Goal: Information Seeking & Learning: Find specific fact

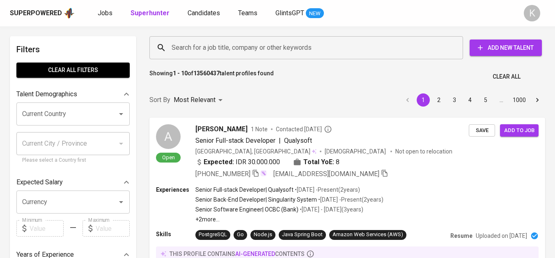
click at [250, 50] on input "Search for a job title, company or other keywords" at bounding box center [309, 48] width 278 height 16
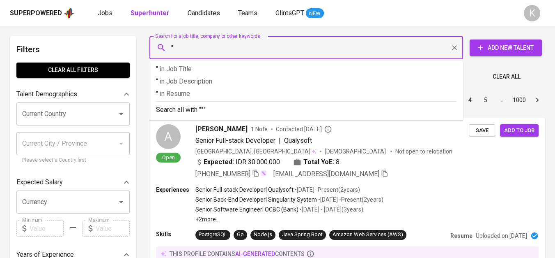
paste input "Fihan Agropangan Indonesia"
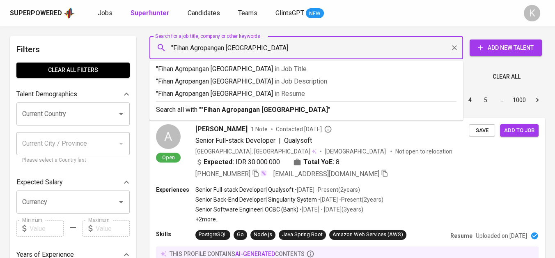
type input ""Fihan Agropangan Indonesia""
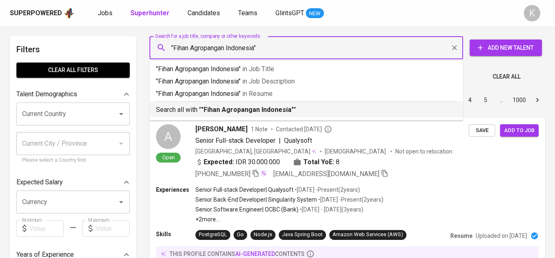
click at [279, 109] on b ""Fihan Agropangan Indonesia"" at bounding box center [247, 110] width 93 height 8
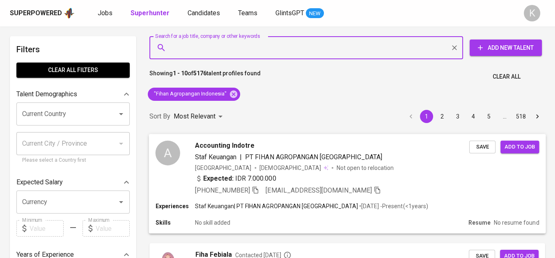
scroll to position [46, 0]
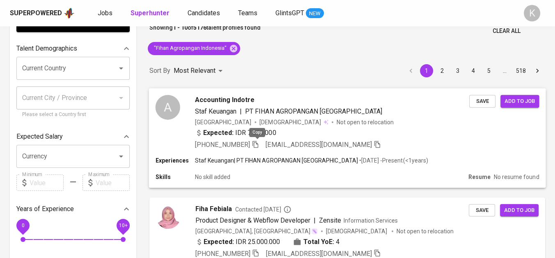
click at [256, 143] on icon "button" at bounding box center [255, 143] width 7 height 7
click at [326, 69] on div "Sort By Most Relevant MOST_RELEVANT 1 2 3 4 5 … 518" at bounding box center [348, 70] width 406 height 25
click at [231, 47] on icon at bounding box center [233, 48] width 9 height 9
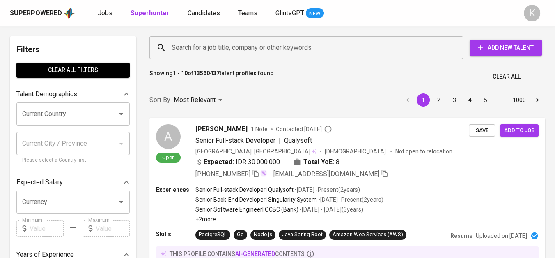
click at [242, 53] on input "Search for a job title, company or other keywords" at bounding box center [309, 48] width 278 height 16
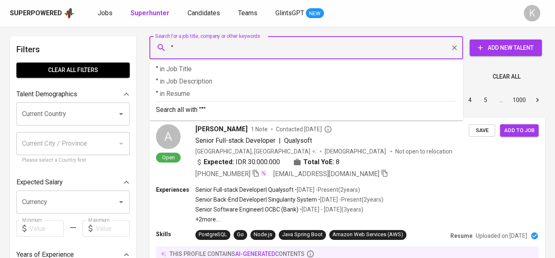
paste input "Friedrich Naumann Foundation for Freedom (FNF)"
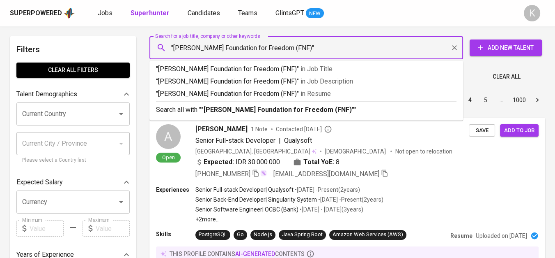
drag, startPoint x: 265, startPoint y: 49, endPoint x: 319, endPoint y: 56, distance: 54.7
click at [319, 56] on div ""Friedrich Naumann Foundation for Freedom (FNF)" Search for a job title, compan…" at bounding box center [307, 47] width 314 height 23
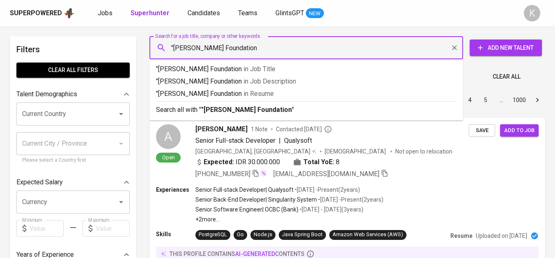
type input ""[PERSON_NAME] Foundation""
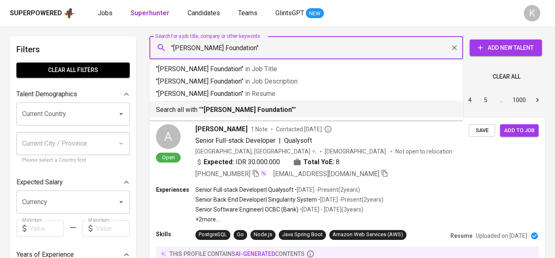
click at [294, 115] on li "Search all with " "Friedrich Naumann Foundation" "" at bounding box center [307, 109] width 314 height 16
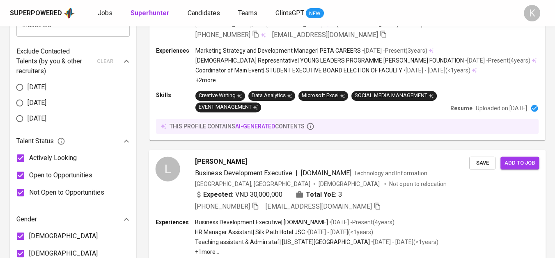
scroll to position [303, 0]
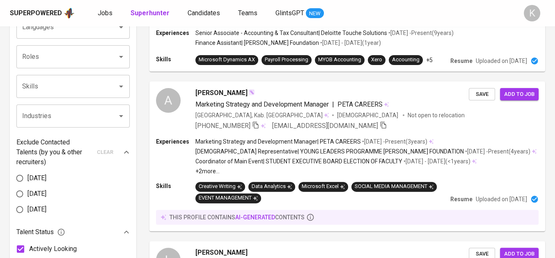
scroll to position [303, 0]
click at [253, 123] on span "[PHONE_NUMBER]" at bounding box center [227, 125] width 64 height 10
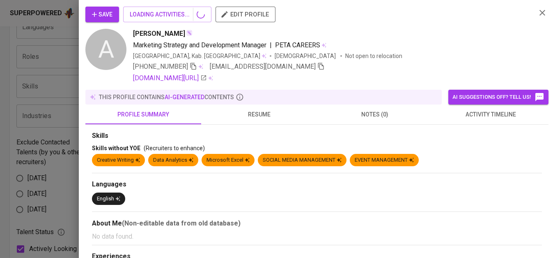
click at [259, 124] on div at bounding box center [277, 129] width 555 height 258
click at [258, 123] on div at bounding box center [277, 129] width 555 height 258
click at [256, 124] on div at bounding box center [277, 129] width 555 height 258
click at [539, 14] on div at bounding box center [277, 129] width 555 height 258
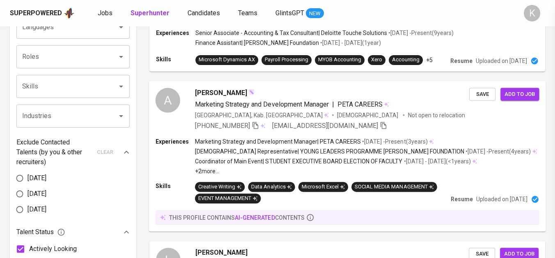
click at [258, 124] on icon "button" at bounding box center [255, 124] width 7 height 7
